Goal: Task Accomplishment & Management: Use online tool/utility

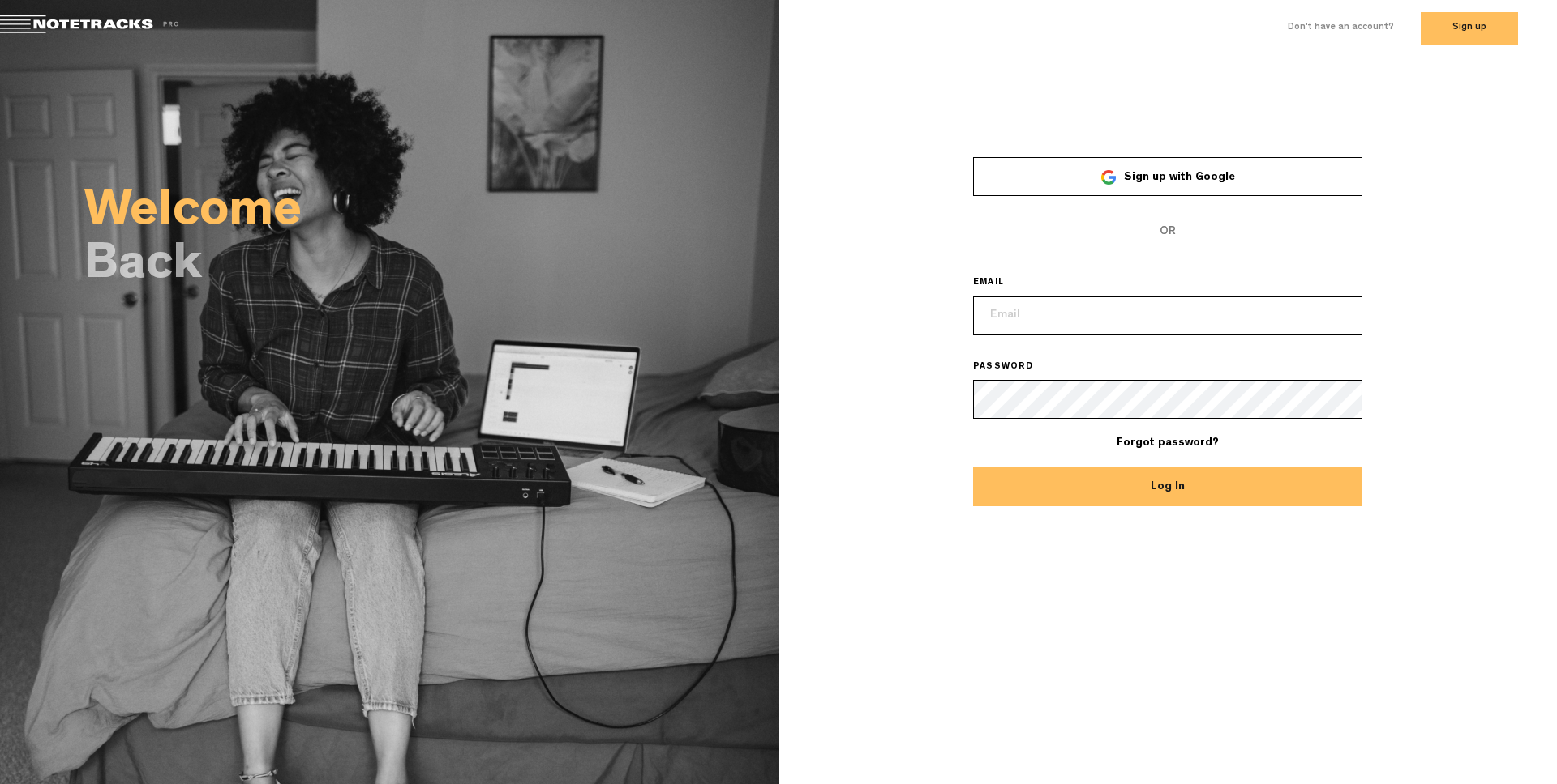
type input "[EMAIL_ADDRESS][DOMAIN_NAME]"
click at [1080, 488] on button "Log In" at bounding box center [1168, 486] width 389 height 39
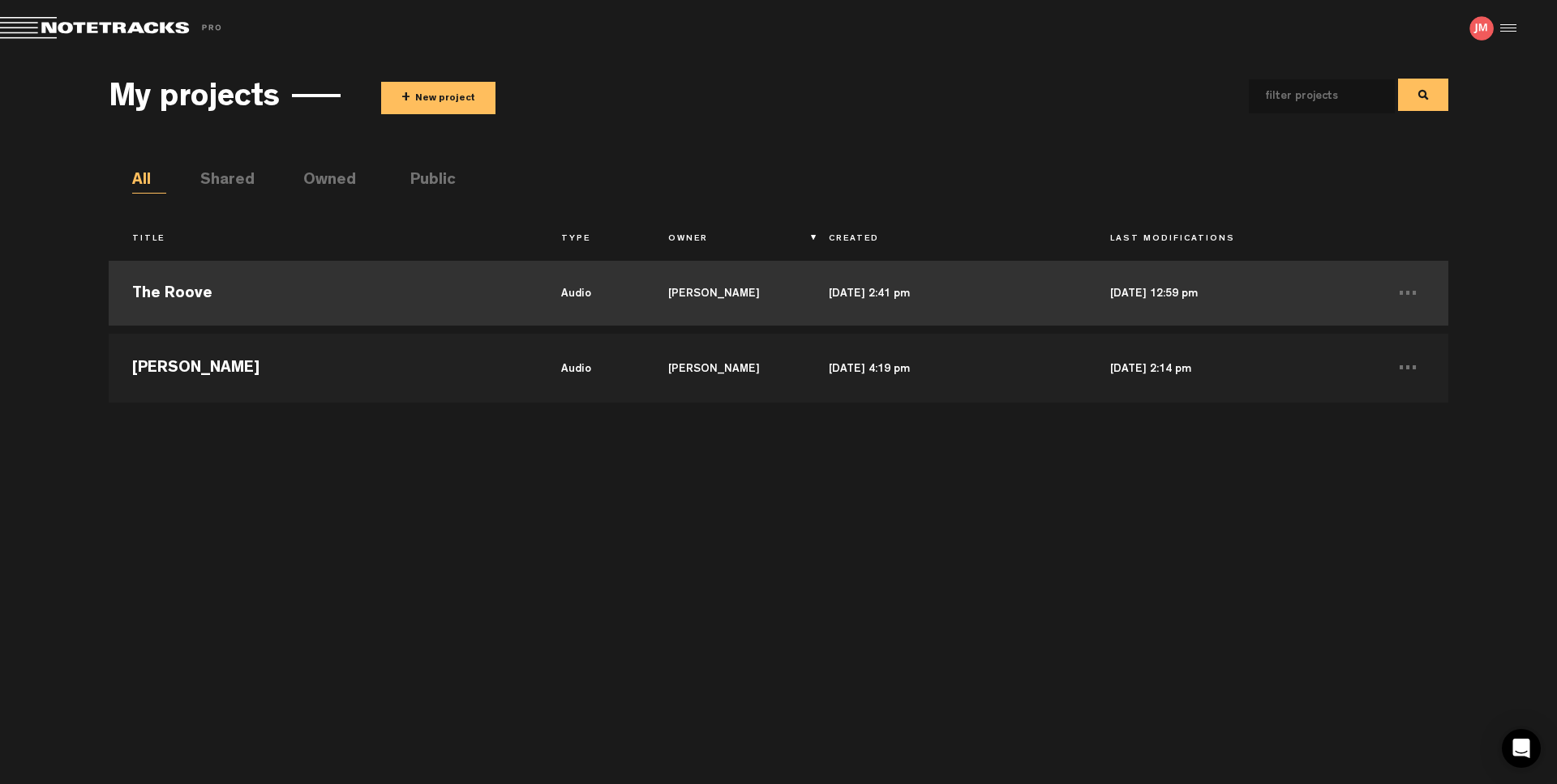
click at [193, 294] on td "The Roove" at bounding box center [322, 293] width 428 height 72
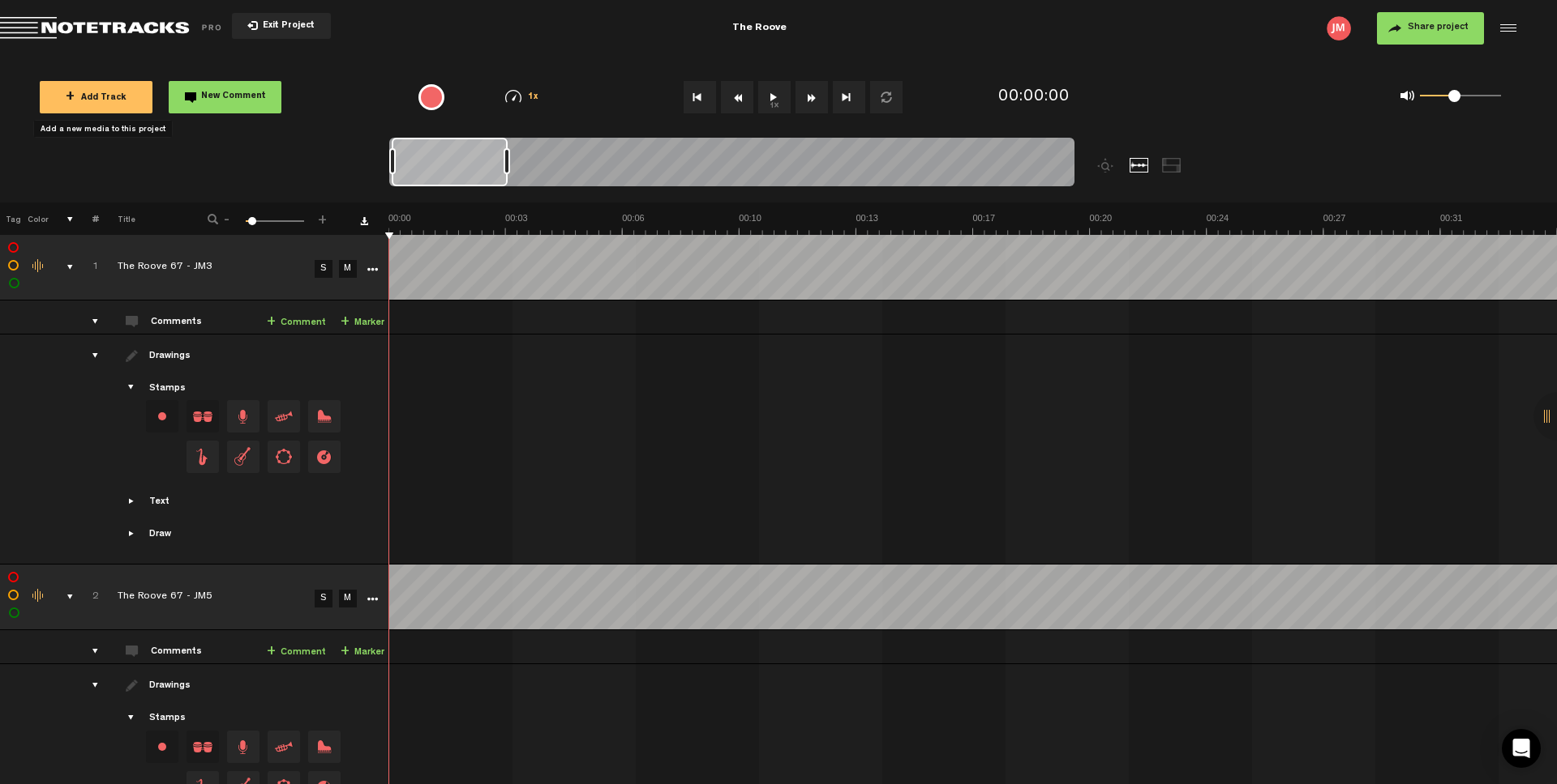
click at [103, 96] on span "+ Add Track" at bounding box center [95, 98] width 61 height 9
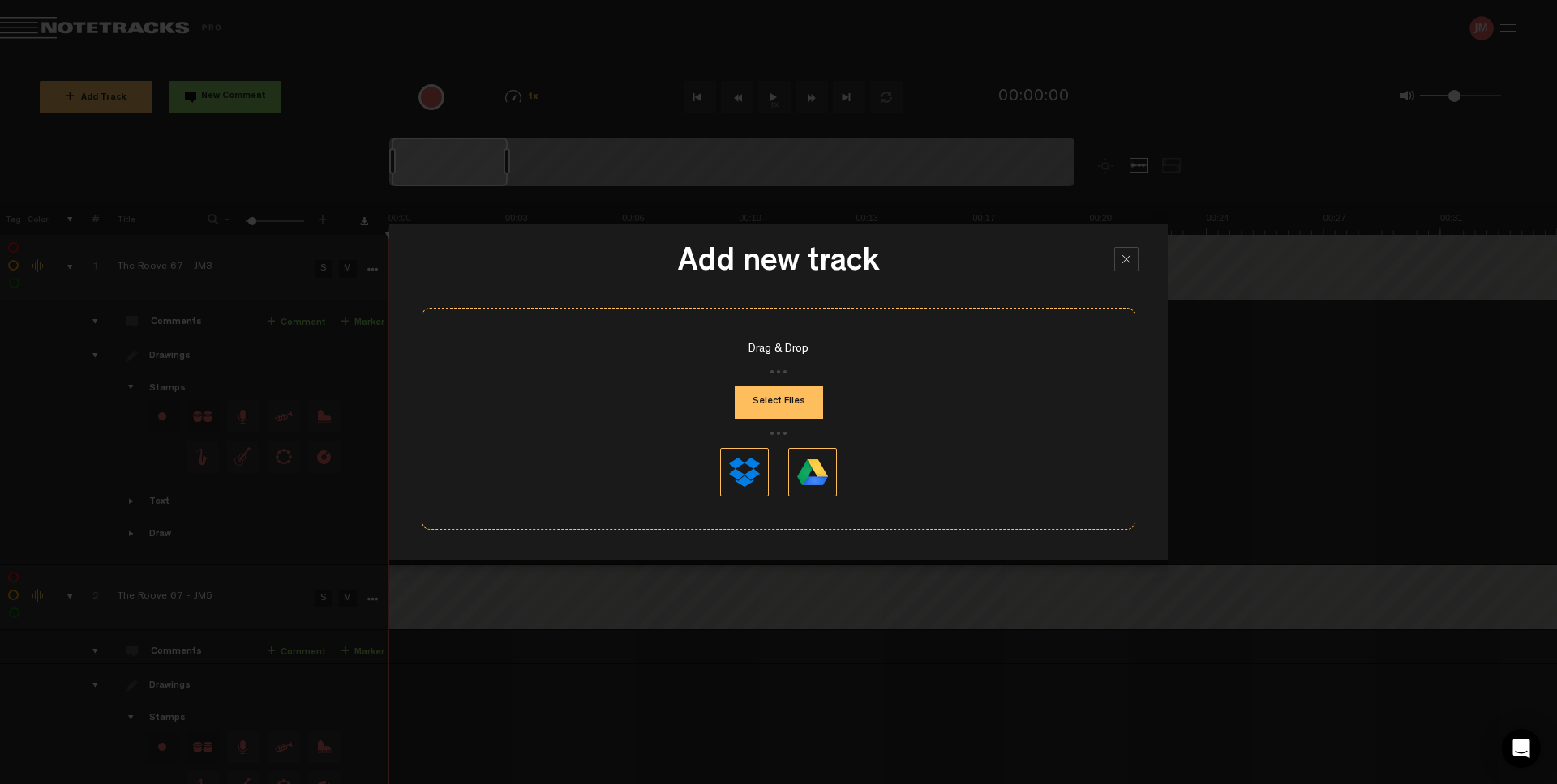
click at [770, 399] on button "Select Files" at bounding box center [778, 402] width 88 height 33
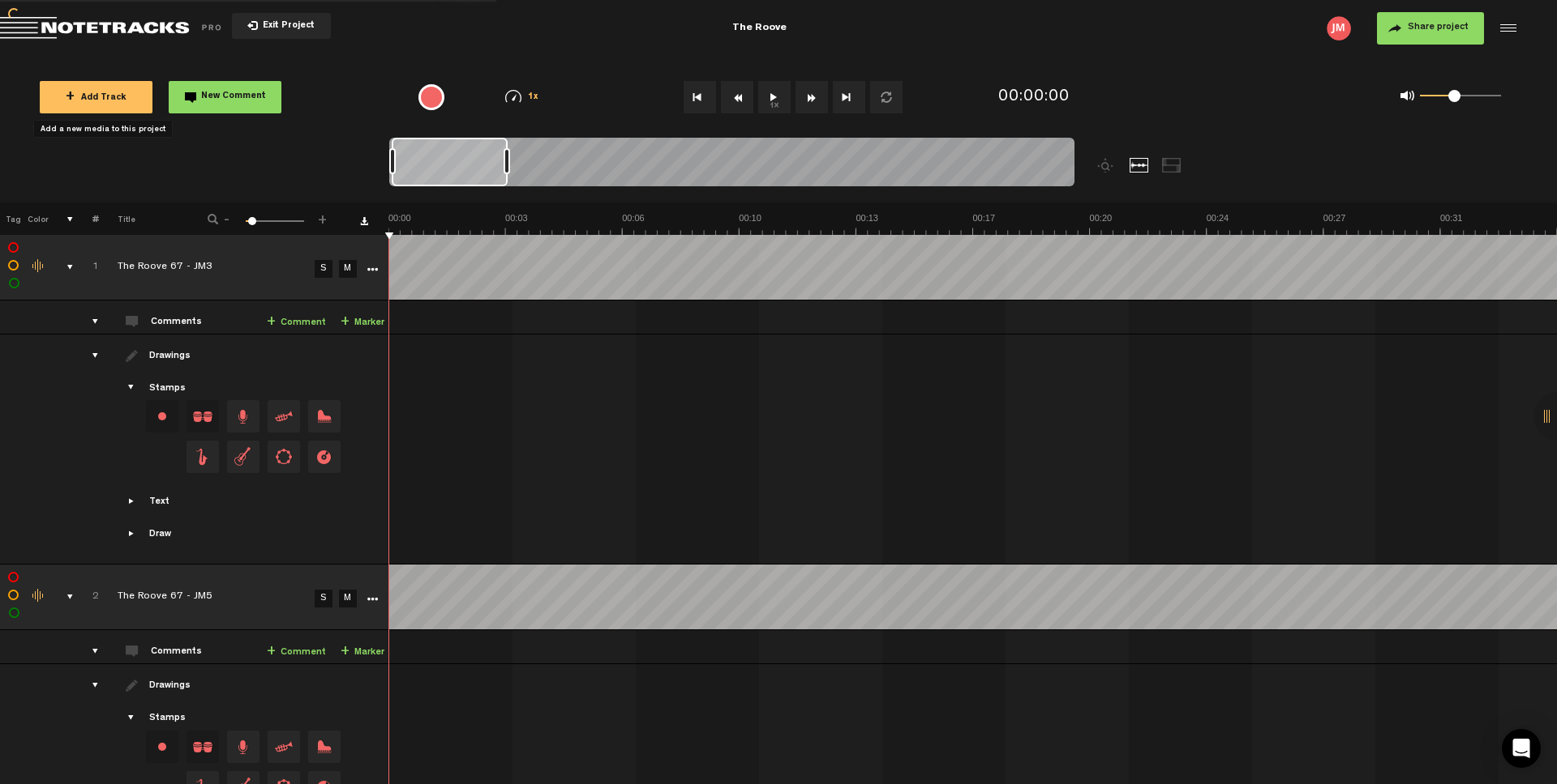
click at [65, 263] on div "comments, stamps & drawings" at bounding box center [63, 267] width 25 height 16
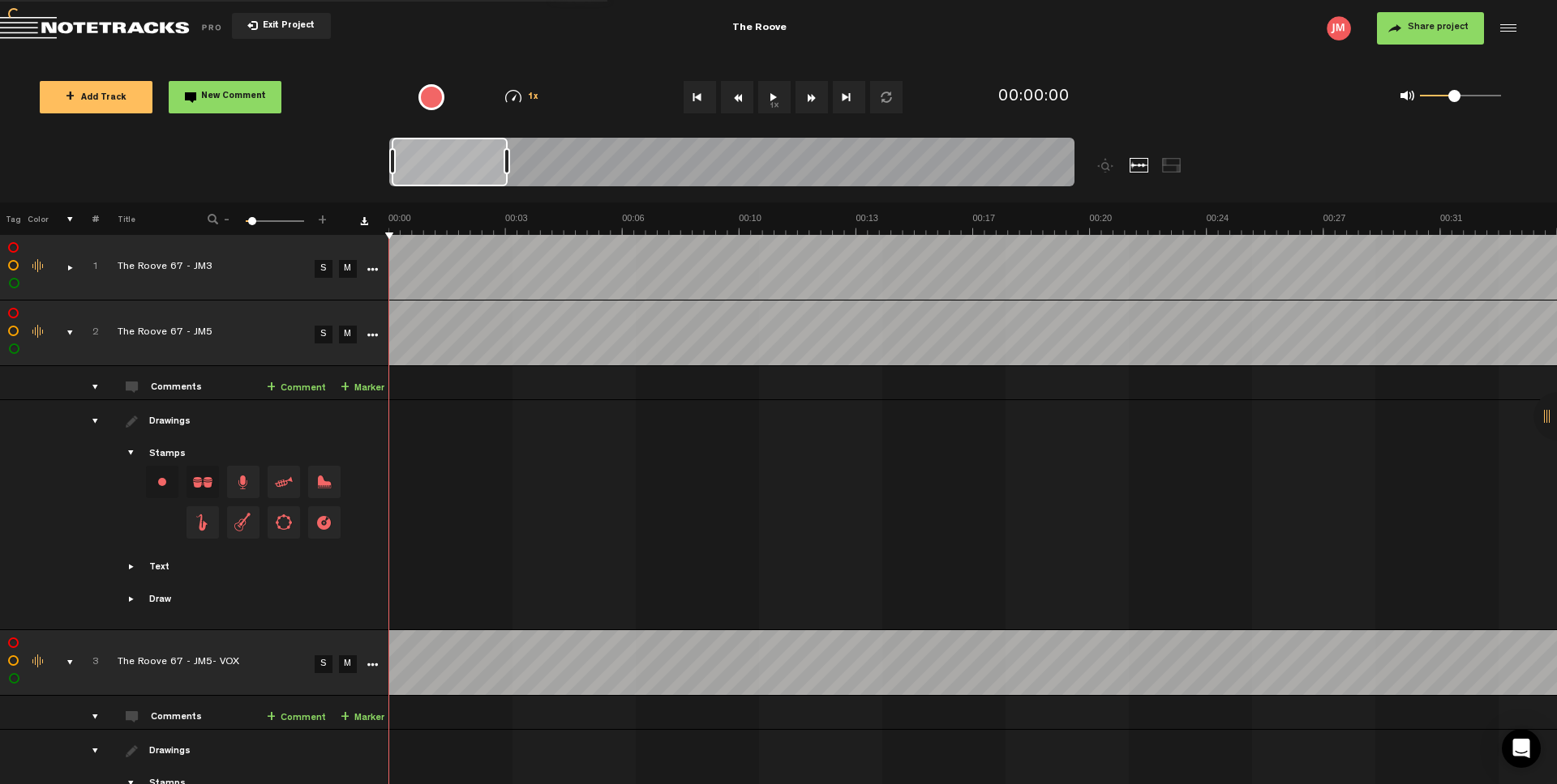
click at [69, 332] on div "comments, stamps & drawings" at bounding box center [63, 332] width 25 height 16
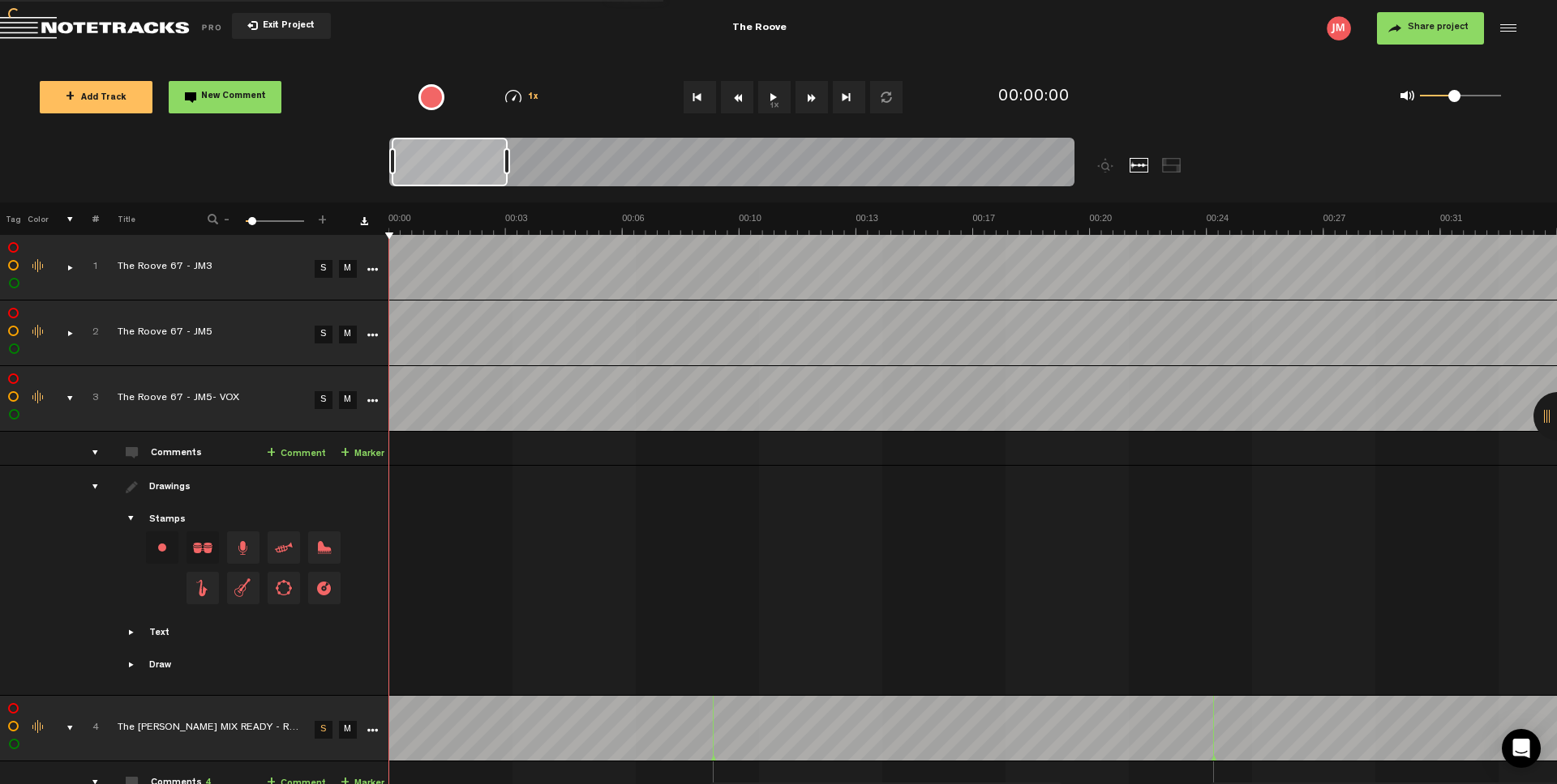
click at [70, 397] on div "comments, stamps & drawings" at bounding box center [63, 399] width 25 height 16
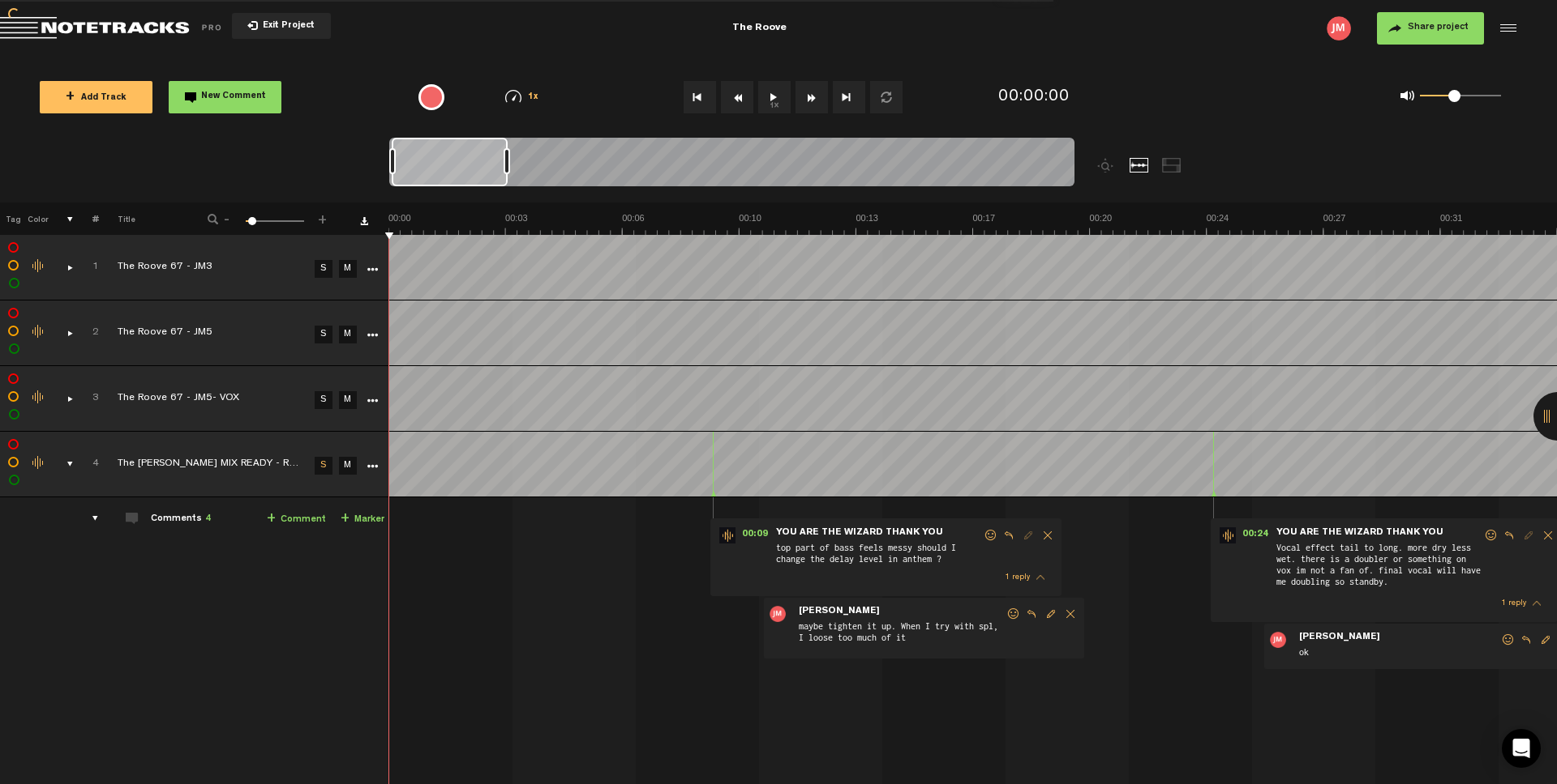
drag, startPoint x: 93, startPoint y: 511, endPoint x: 83, endPoint y: 492, distance: 21.5
click at [92, 510] on div "comments" at bounding box center [88, 518] width 25 height 16
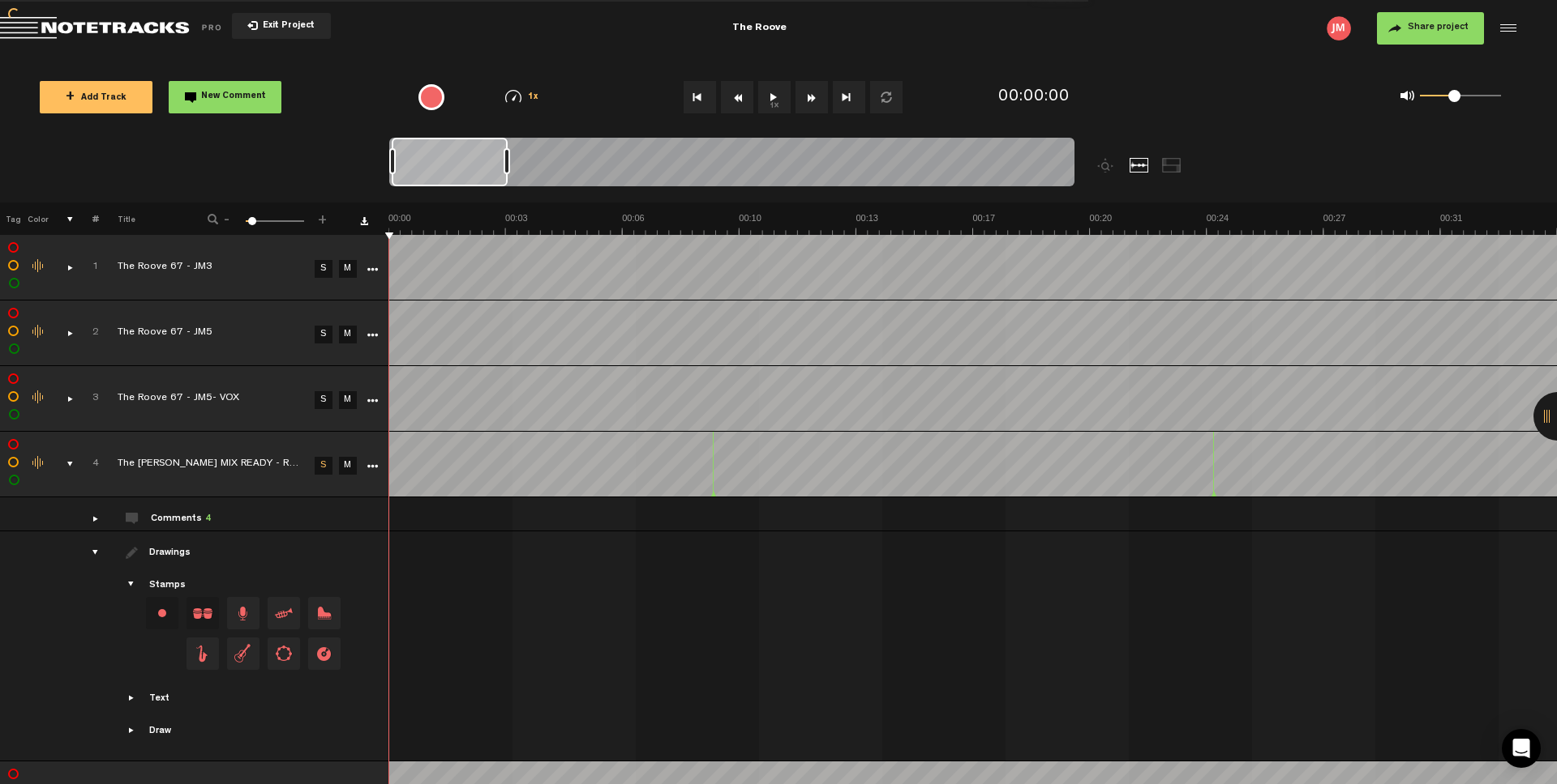
click at [70, 464] on div "comments, stamps & drawings" at bounding box center [63, 464] width 25 height 16
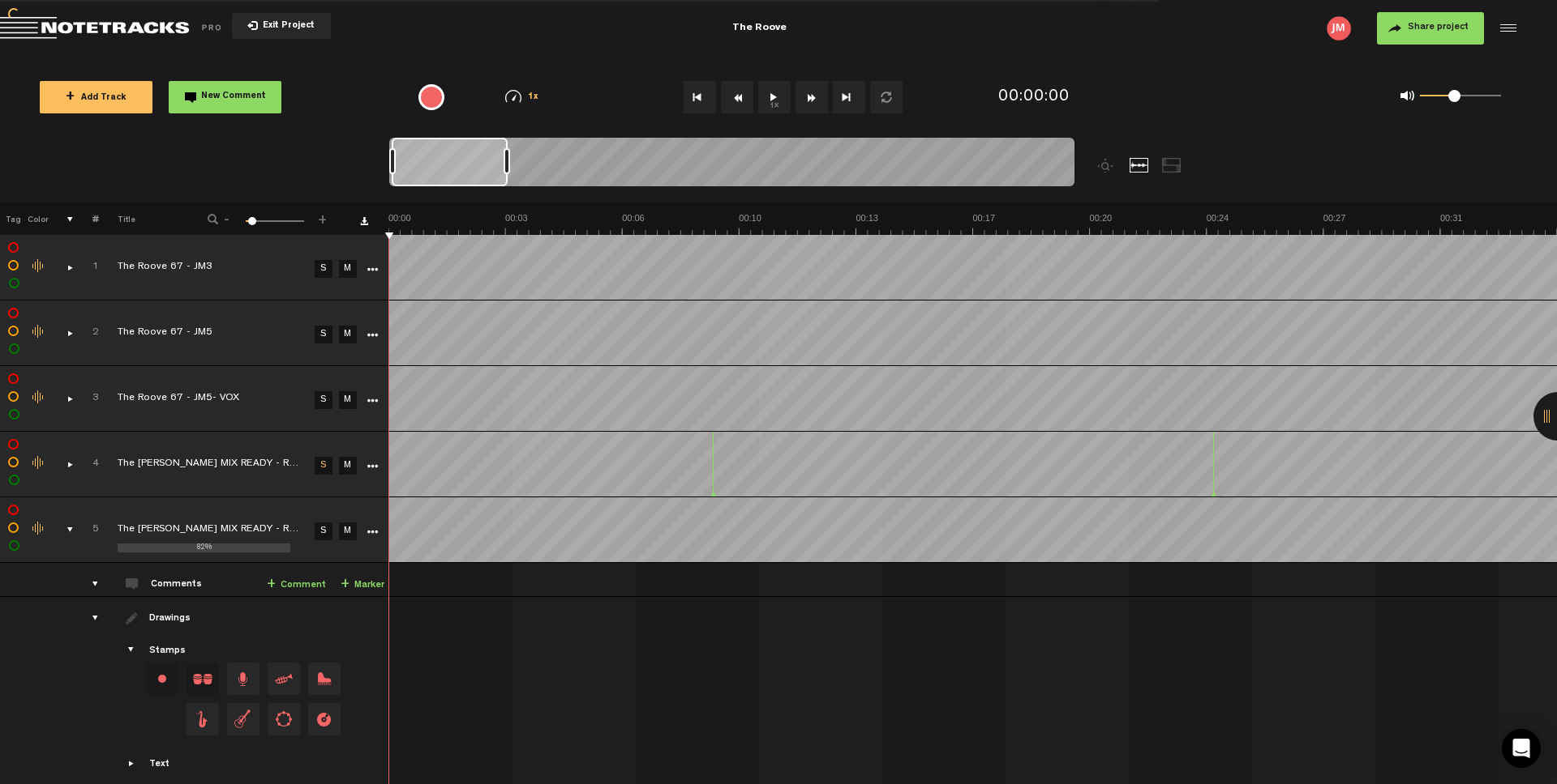
click at [68, 533] on div "comments, stamps & drawings" at bounding box center [63, 530] width 25 height 16
